Goal: Transaction & Acquisition: Purchase product/service

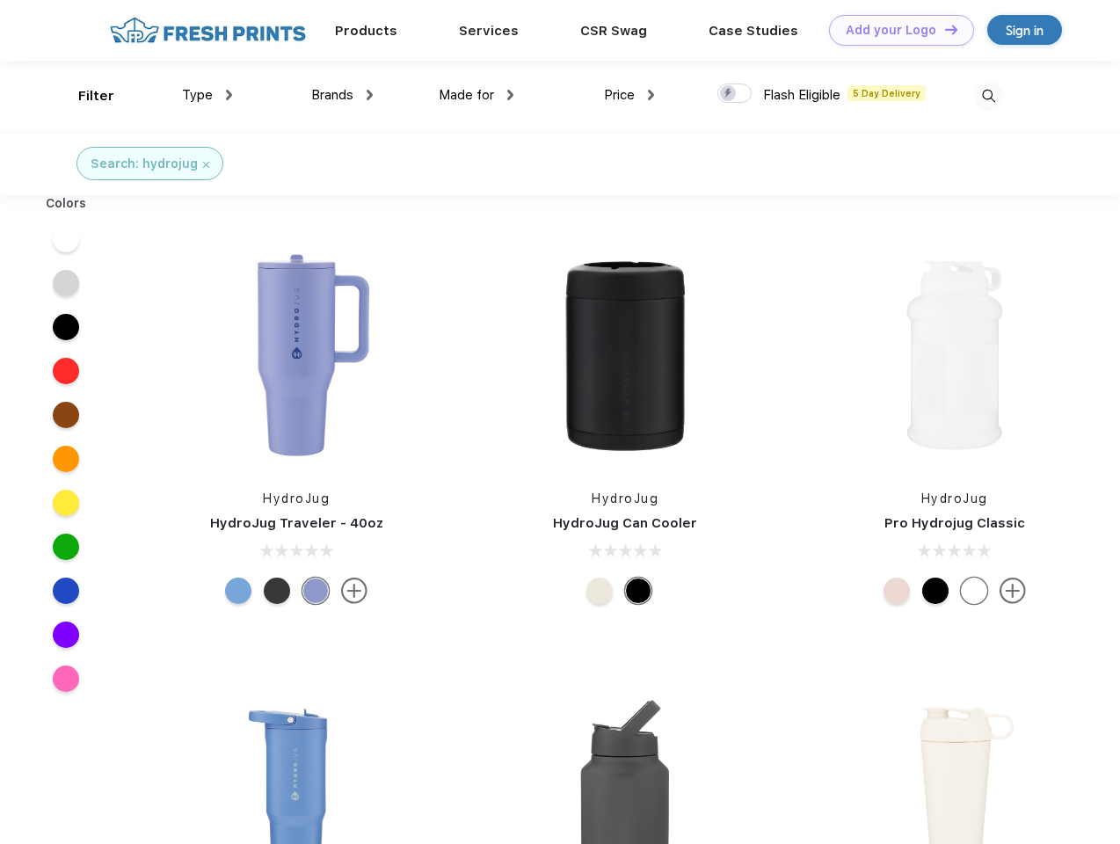
click at [895, 30] on link "Add your Logo Design Tool" at bounding box center [901, 30] width 145 height 31
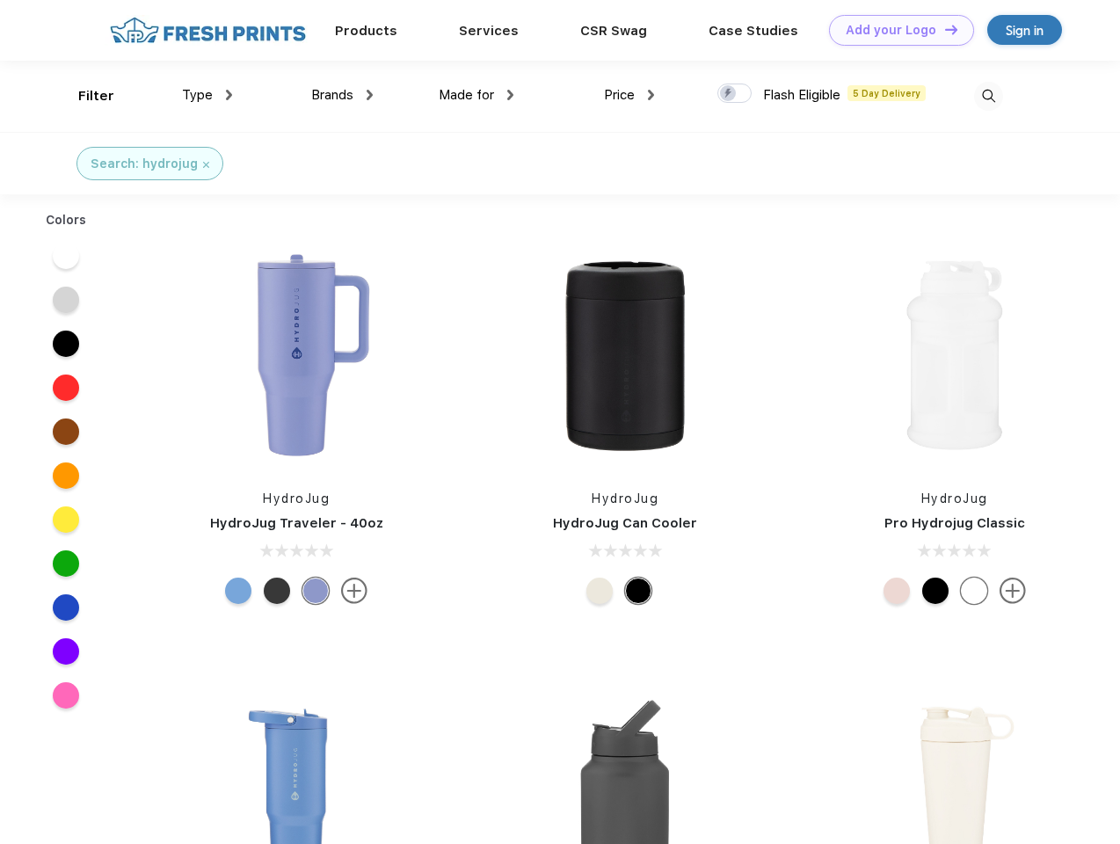
click at [0, 0] on div "Design Tool" at bounding box center [0, 0] width 0 height 0
click at [943, 29] on link "Add your Logo Design Tool" at bounding box center [901, 30] width 145 height 31
click at [84, 96] on div "Filter" at bounding box center [96, 96] width 36 height 20
click at [207, 95] on span "Type" at bounding box center [197, 95] width 31 height 16
click at [342, 95] on span "Brands" at bounding box center [332, 95] width 42 height 16
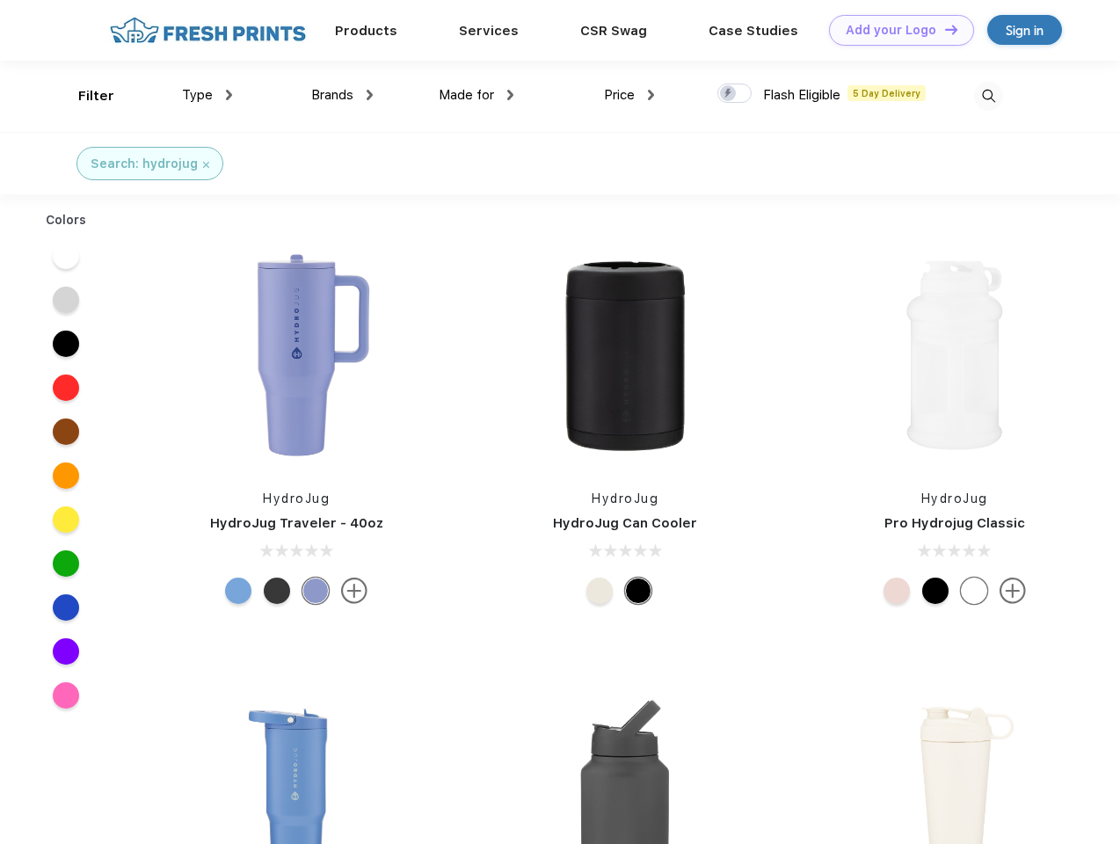
click at [476, 95] on span "Made for" at bounding box center [466, 95] width 55 height 16
click at [629, 95] on span "Price" at bounding box center [619, 95] width 31 height 16
click at [735, 94] on div at bounding box center [734, 93] width 34 height 19
click at [729, 94] on input "checkbox" at bounding box center [722, 88] width 11 height 11
click at [988, 96] on img at bounding box center [988, 96] width 29 height 29
